Goal: Information Seeking & Learning: Learn about a topic

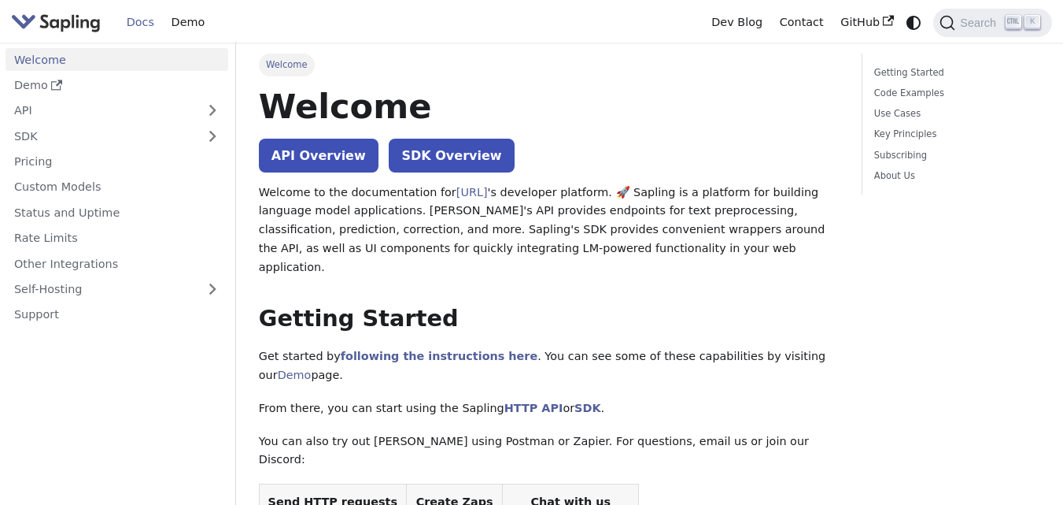
drag, startPoint x: 1063, startPoint y: 78, endPoint x: 1055, endPoint y: 72, distance: 9.6
click at [302, 152] on link "API Overview" at bounding box center [319, 156] width 120 height 34
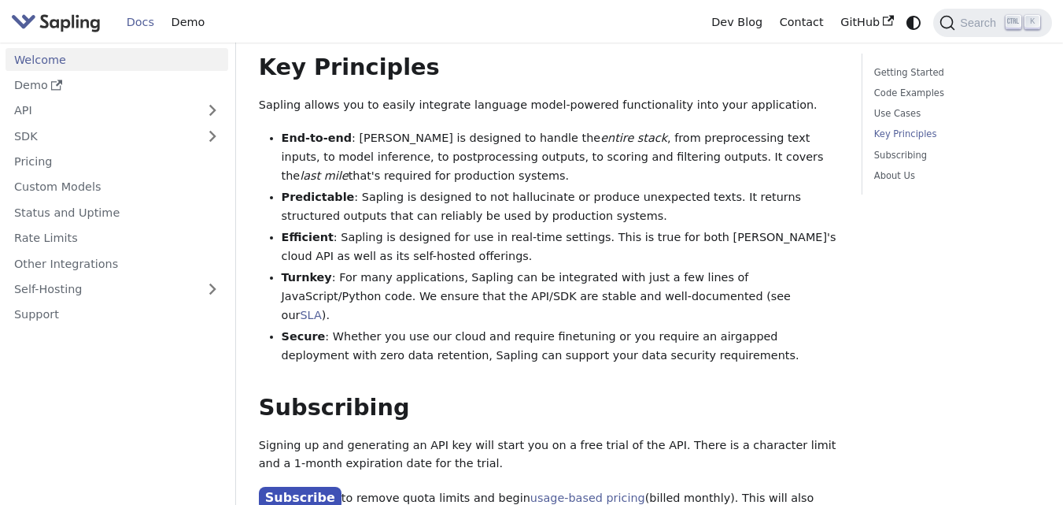
scroll to position [1047, 0]
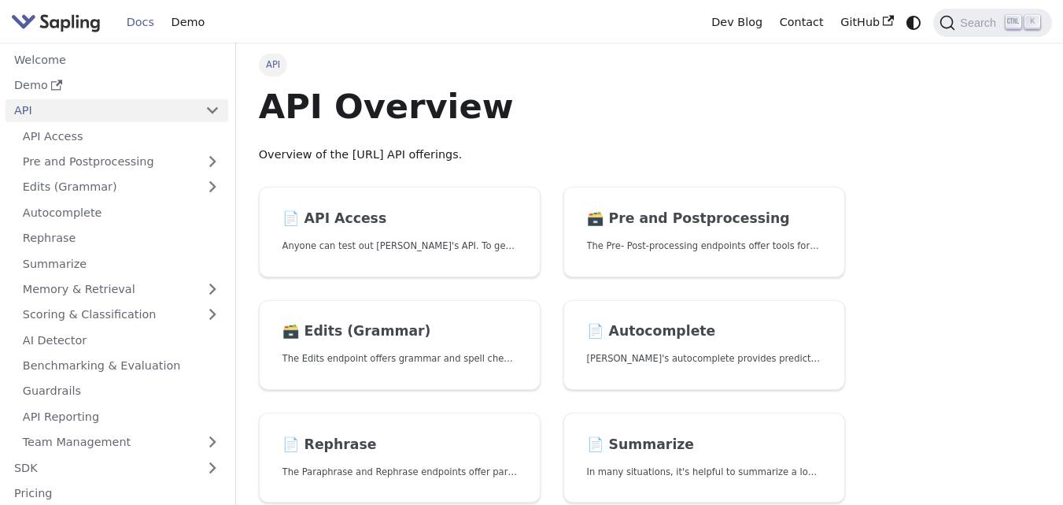
click at [769, 105] on h1 "API Overview" at bounding box center [552, 106] width 586 height 43
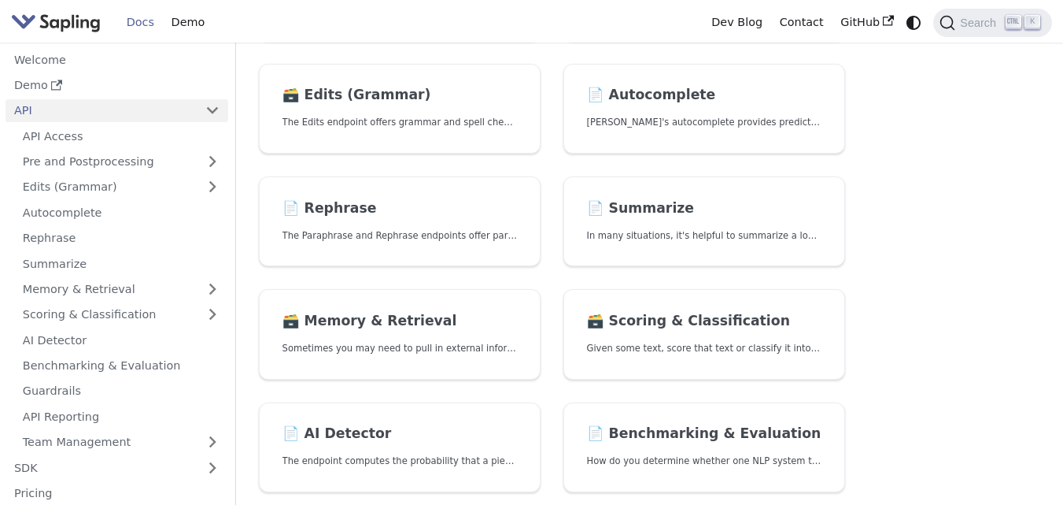
scroll to position [246, 0]
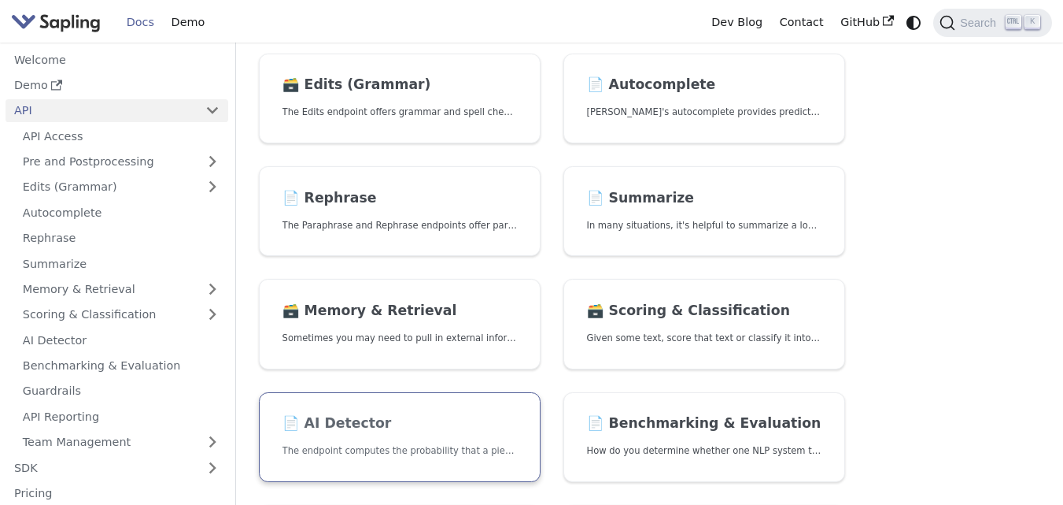
click at [486, 414] on link "📄️ AI Detector The endpoint computes the probability that a piece of text is AI…" at bounding box center [400, 437] width 282 height 91
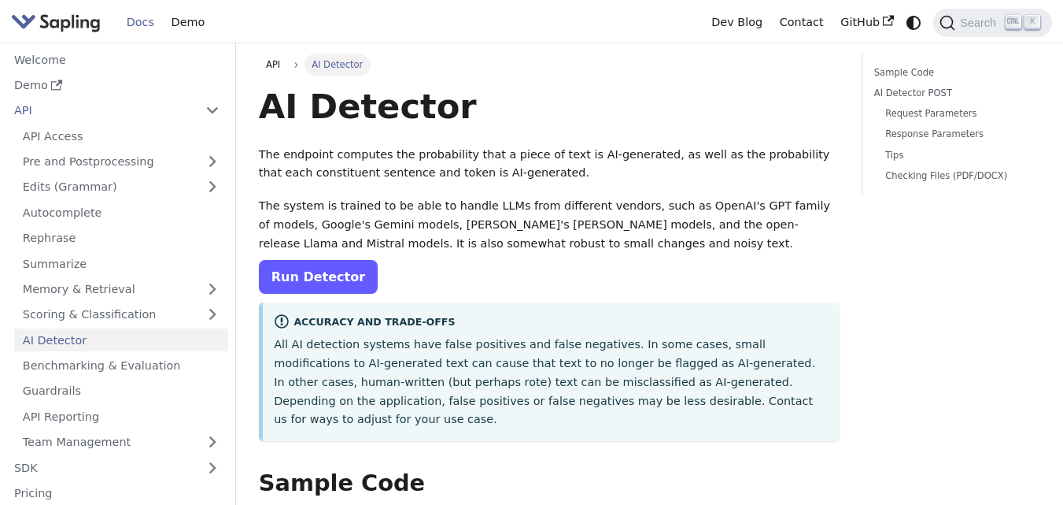
click at [338, 283] on link "Run Detector" at bounding box center [318, 277] width 119 height 34
